Goal: Task Accomplishment & Management: Use online tool/utility

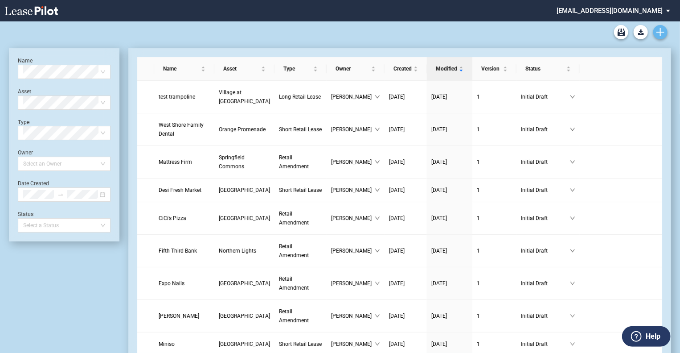
click at [661, 30] on icon "Create new document" at bounding box center [661, 32] width 8 height 8
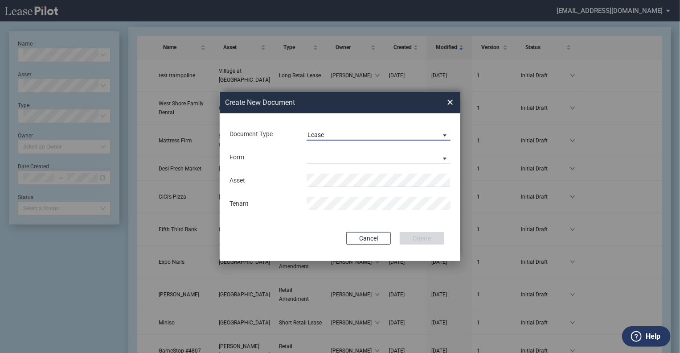
click at [326, 133] on span "Lease" at bounding box center [372, 135] width 128 height 9
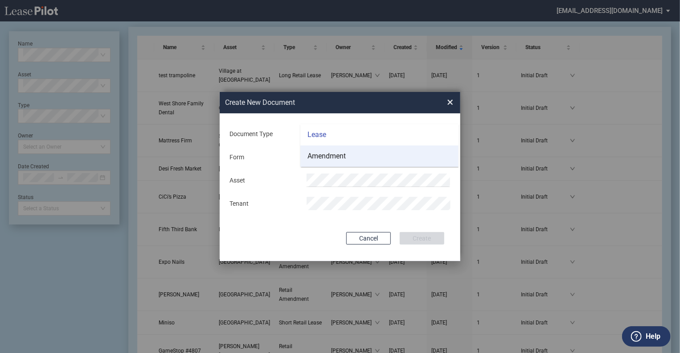
click at [325, 162] on md-option "Amendment" at bounding box center [379, 155] width 158 height 21
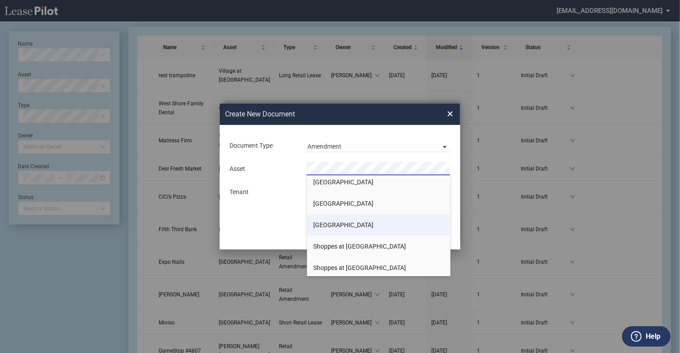
scroll to position [1203, 0]
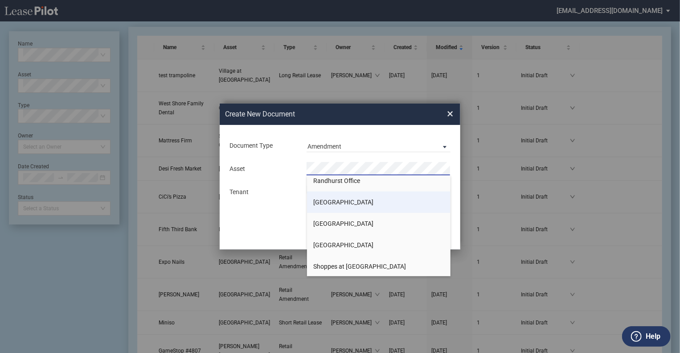
click at [340, 204] on span "[GEOGRAPHIC_DATA]" at bounding box center [344, 201] width 60 height 7
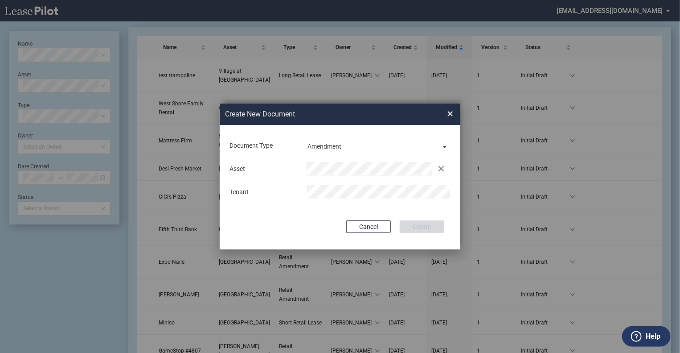
click at [323, 199] on div "Asset Clear Tenant" at bounding box center [340, 180] width 223 height 46
click at [417, 225] on button "Create" at bounding box center [422, 226] width 45 height 12
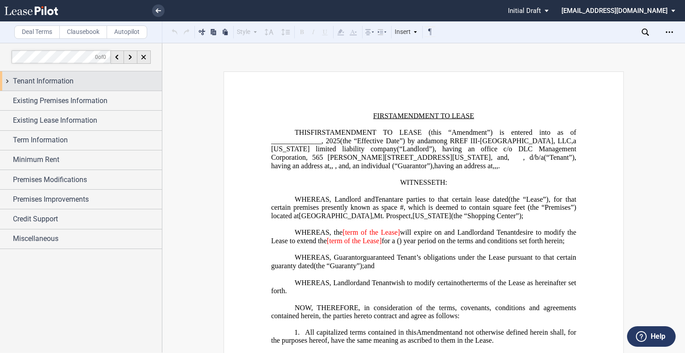
click at [86, 75] on div "Tenant Information" at bounding box center [81, 80] width 162 height 19
